Goal: Task Accomplishment & Management: Use online tool/utility

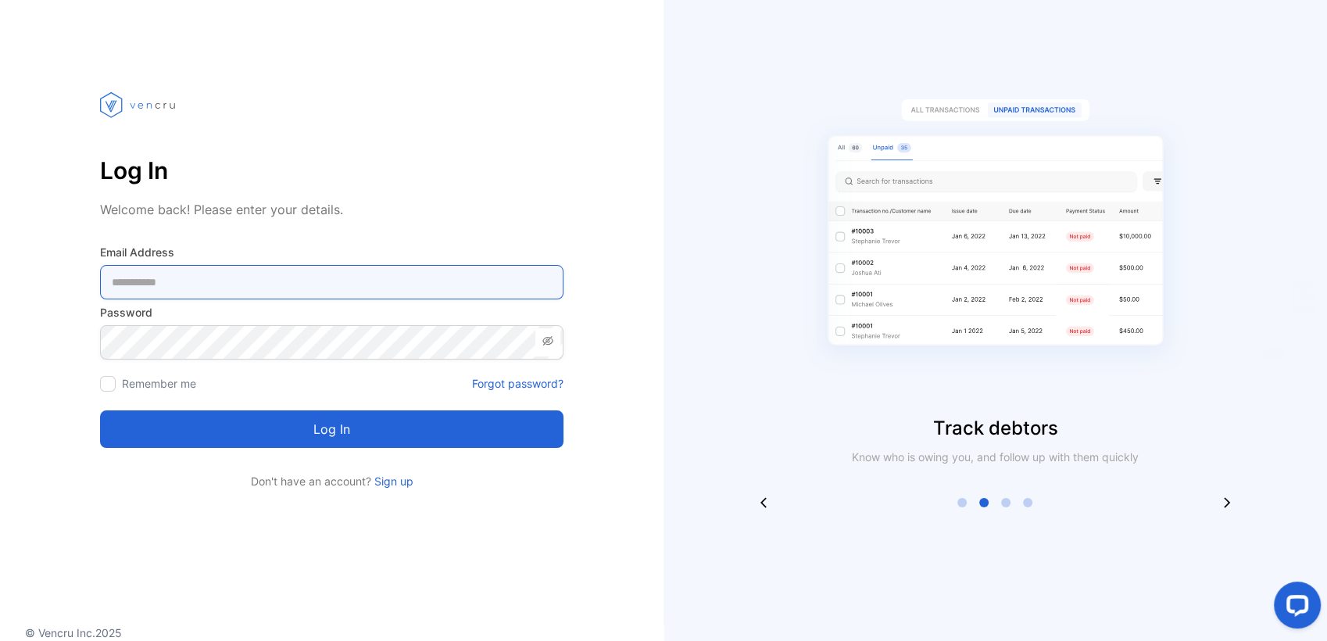
type Address-inputemail "**********"
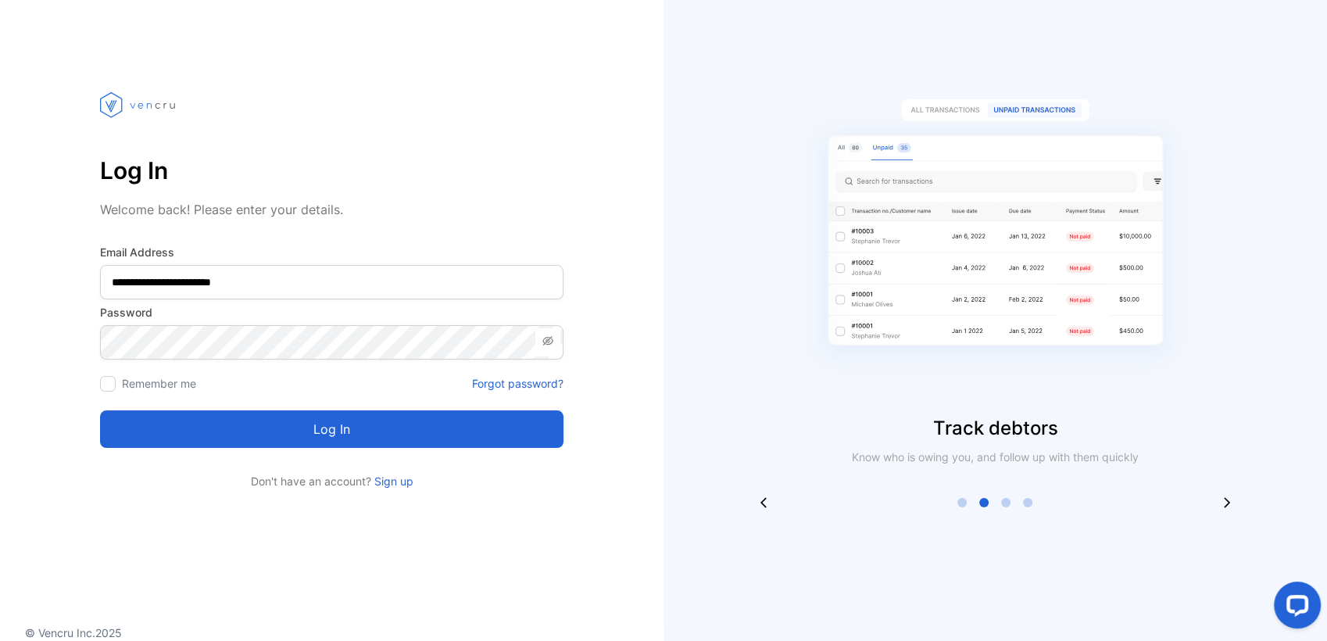
click at [422, 436] on button "Log in" at bounding box center [332, 429] width 464 height 38
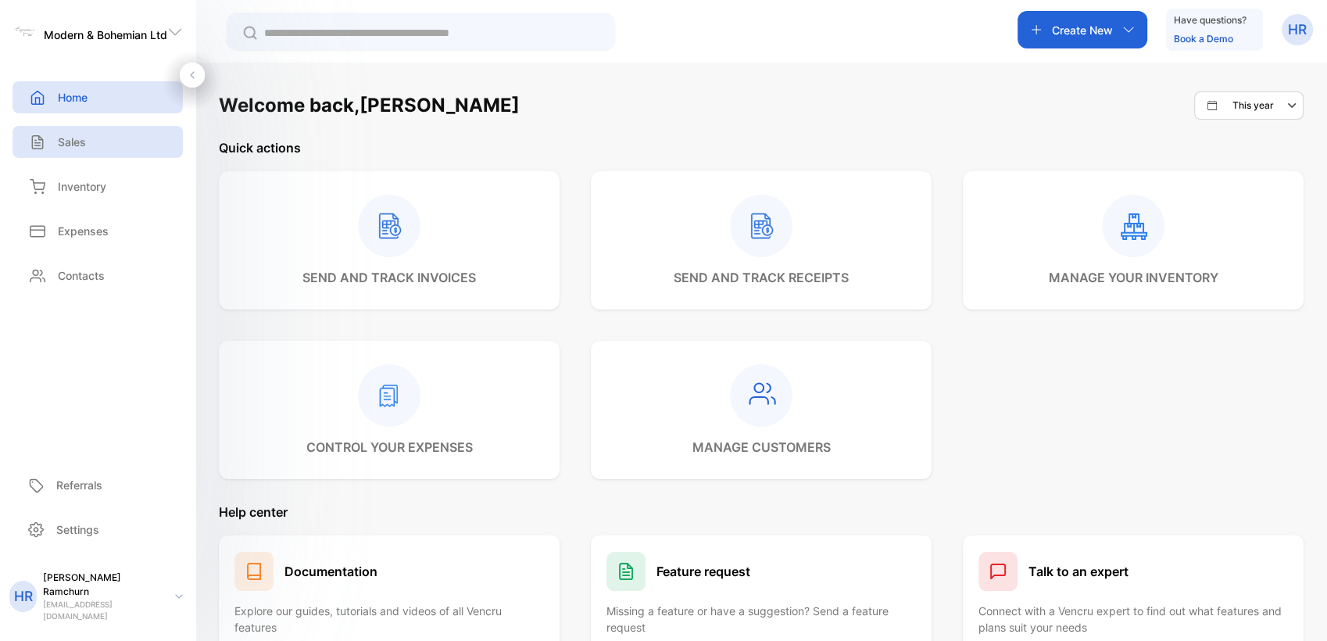
click at [120, 138] on div "Sales" at bounding box center [98, 142] width 170 height 32
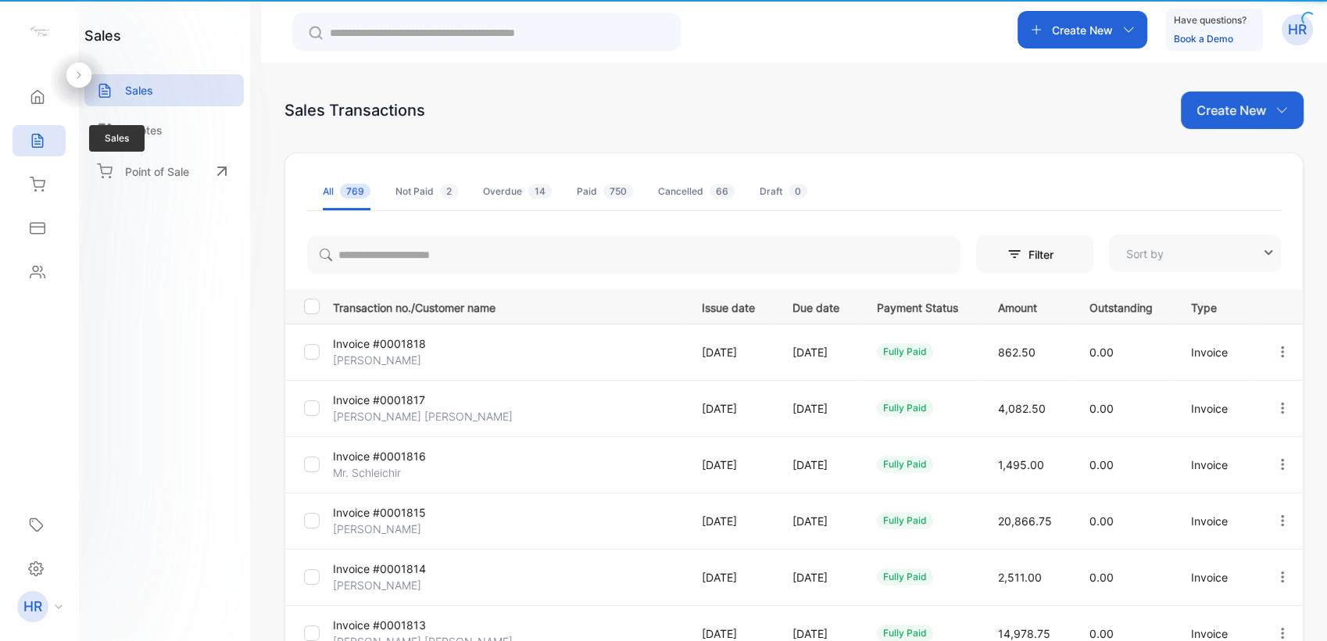
type input "**********"
